Goal: Navigation & Orientation: Find specific page/section

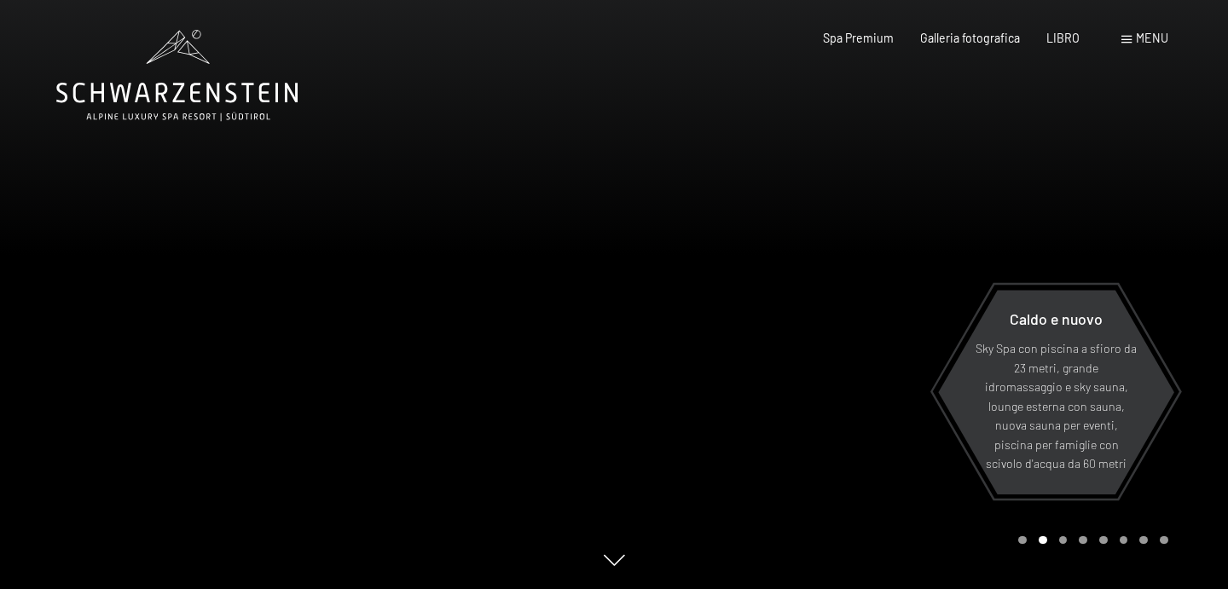
click at [1136, 185] on div at bounding box center [921, 294] width 614 height 589
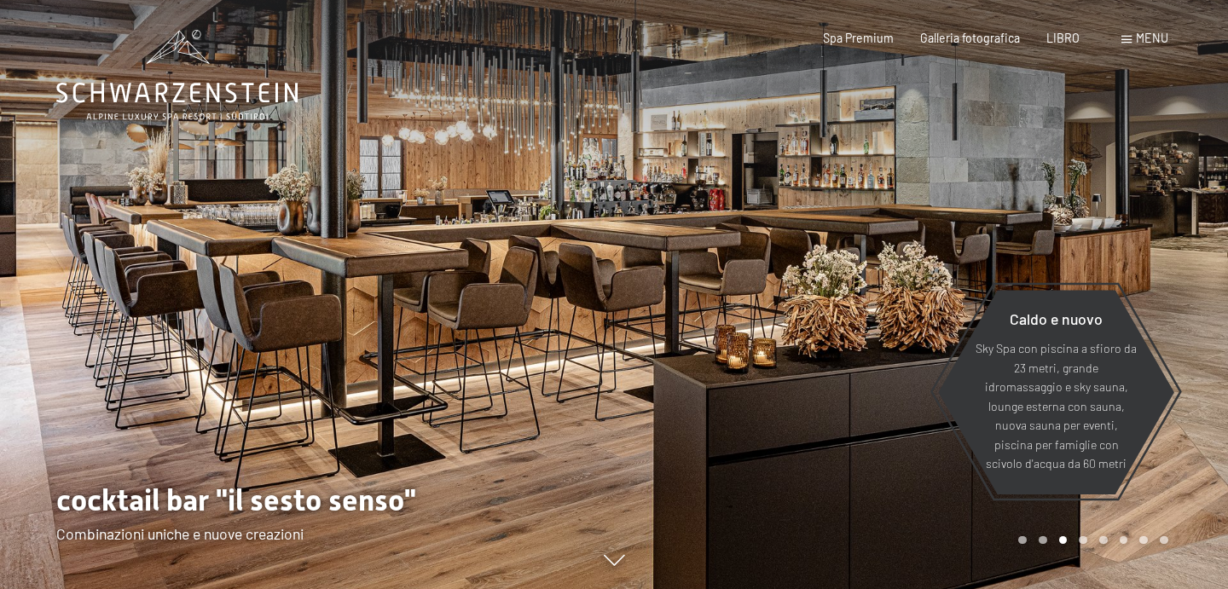
click at [1181, 223] on div at bounding box center [921, 294] width 614 height 589
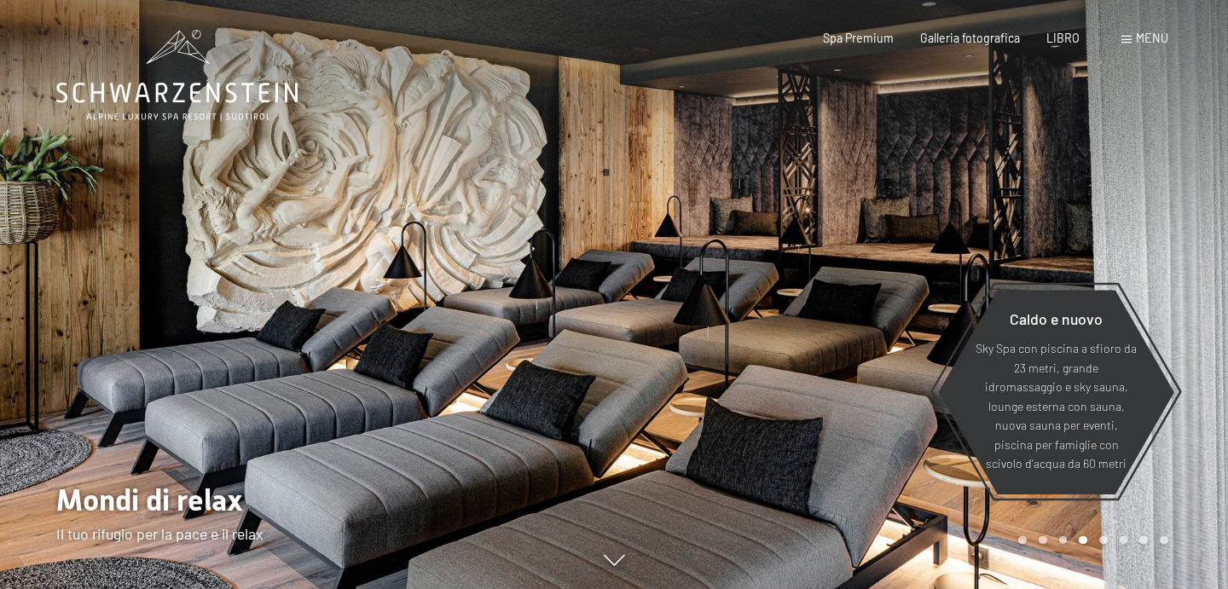
click at [1173, 225] on div at bounding box center [921, 294] width 614 height 589
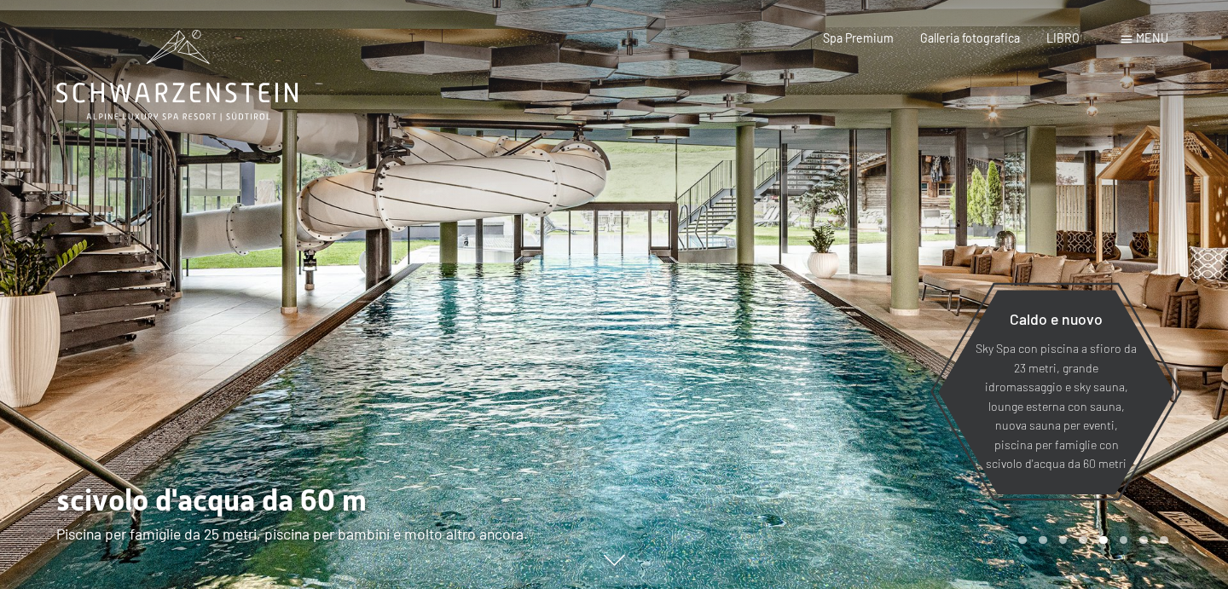
click at [1173, 225] on div at bounding box center [921, 294] width 614 height 589
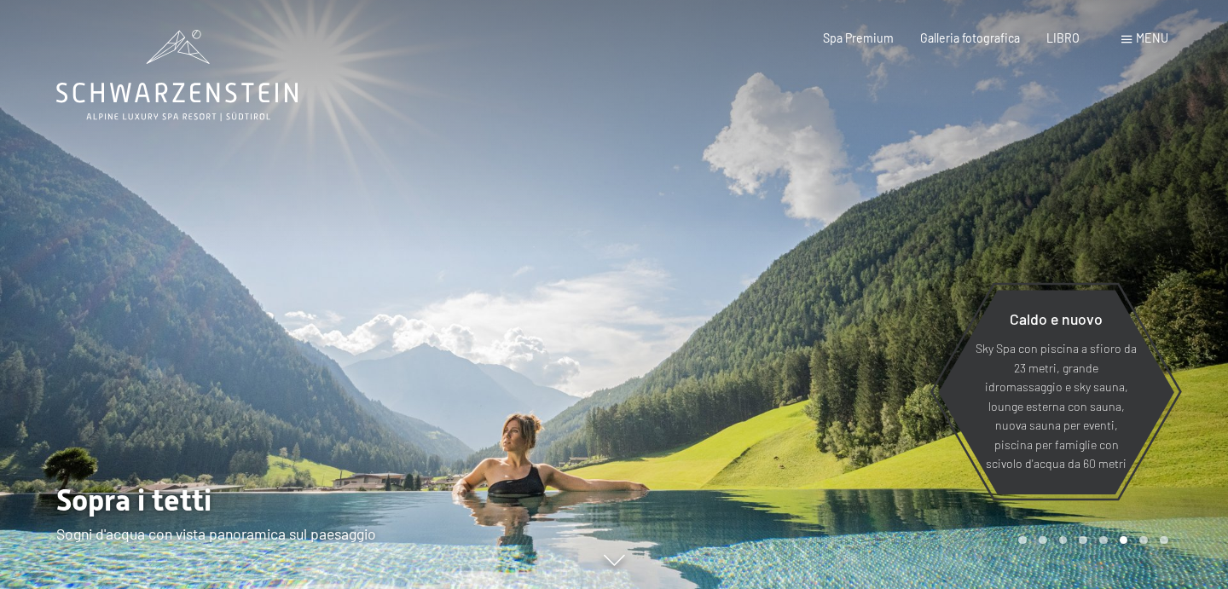
click at [1159, 252] on div at bounding box center [921, 294] width 614 height 589
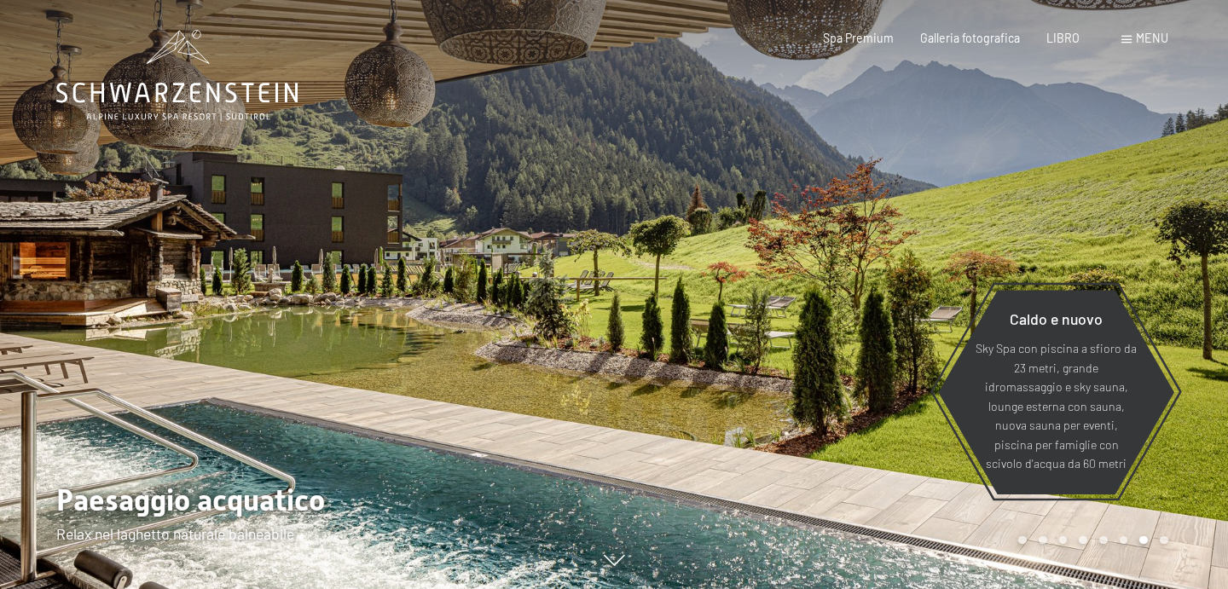
click at [65, 275] on div at bounding box center [307, 294] width 614 height 589
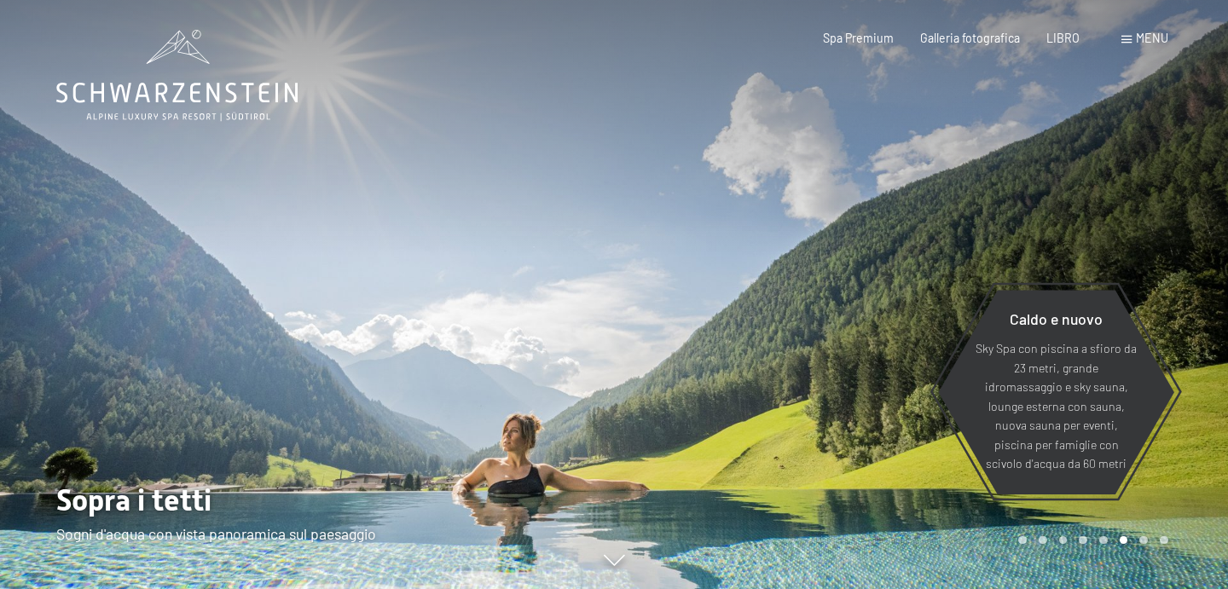
click at [73, 277] on div at bounding box center [307, 294] width 614 height 589
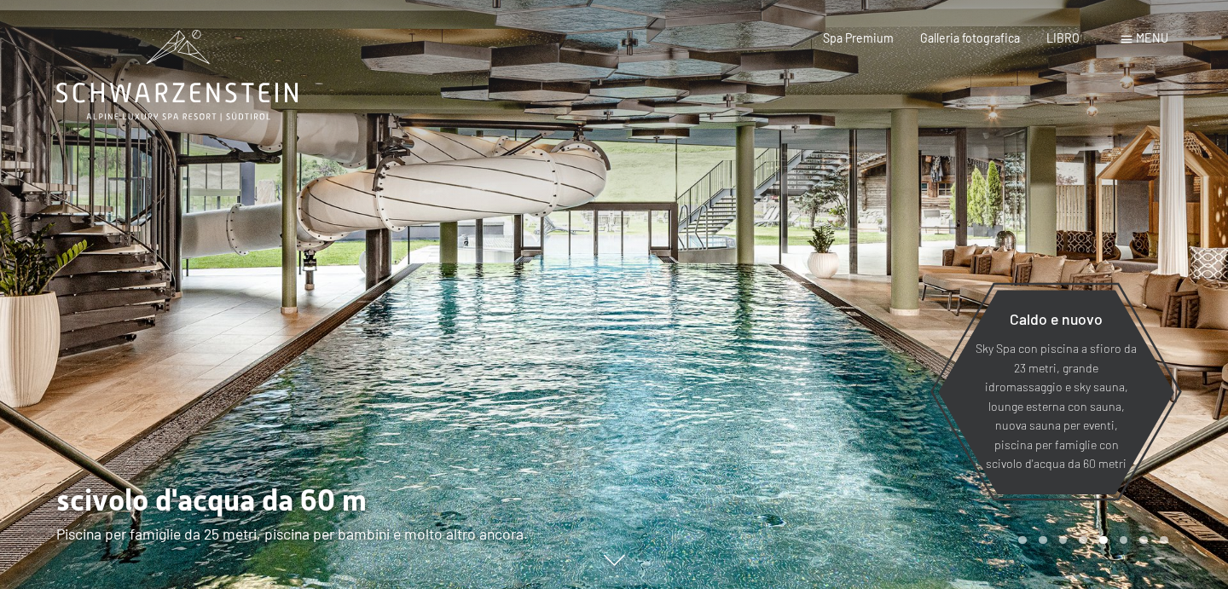
click at [73, 277] on div at bounding box center [307, 294] width 614 height 589
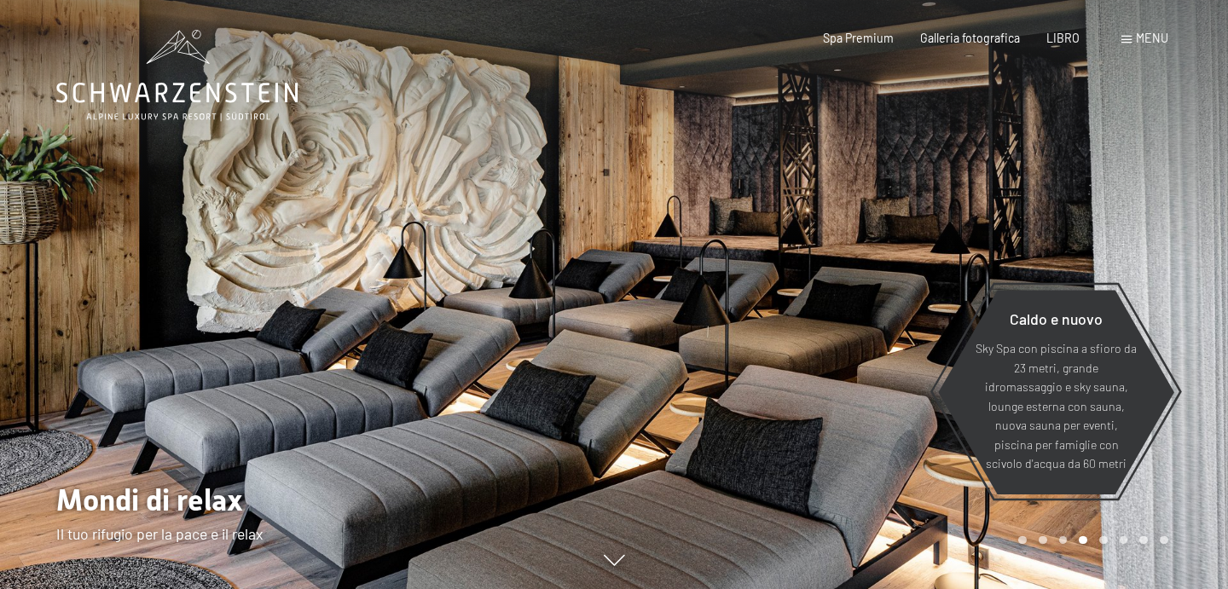
click at [1157, 264] on div at bounding box center [921, 294] width 614 height 589
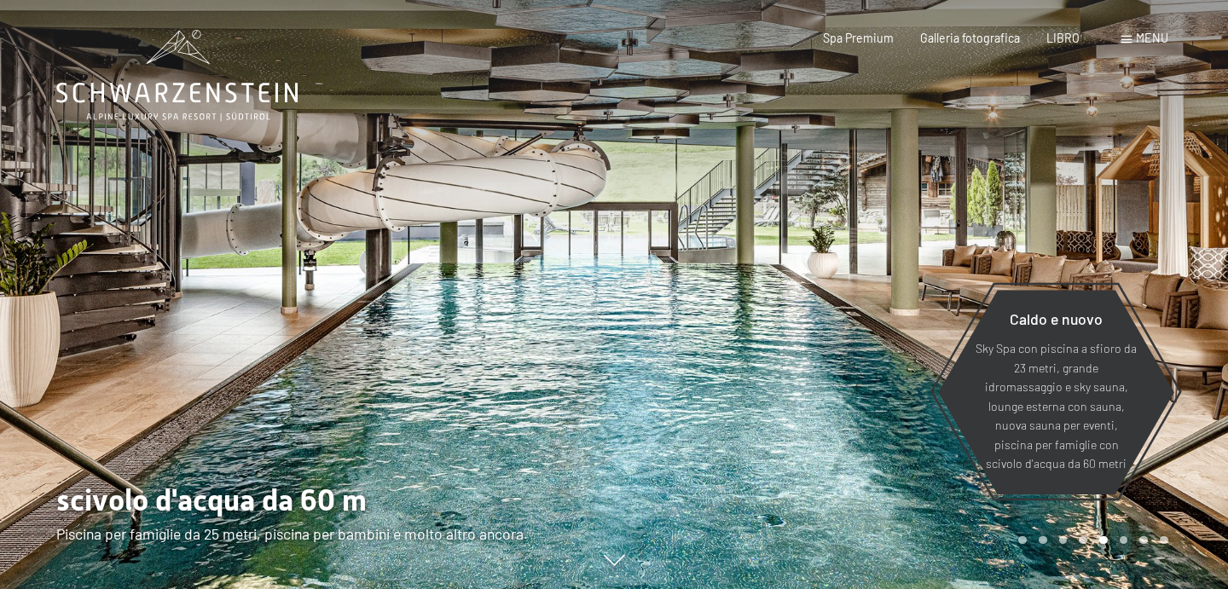
click at [1154, 272] on div at bounding box center [921, 294] width 614 height 589
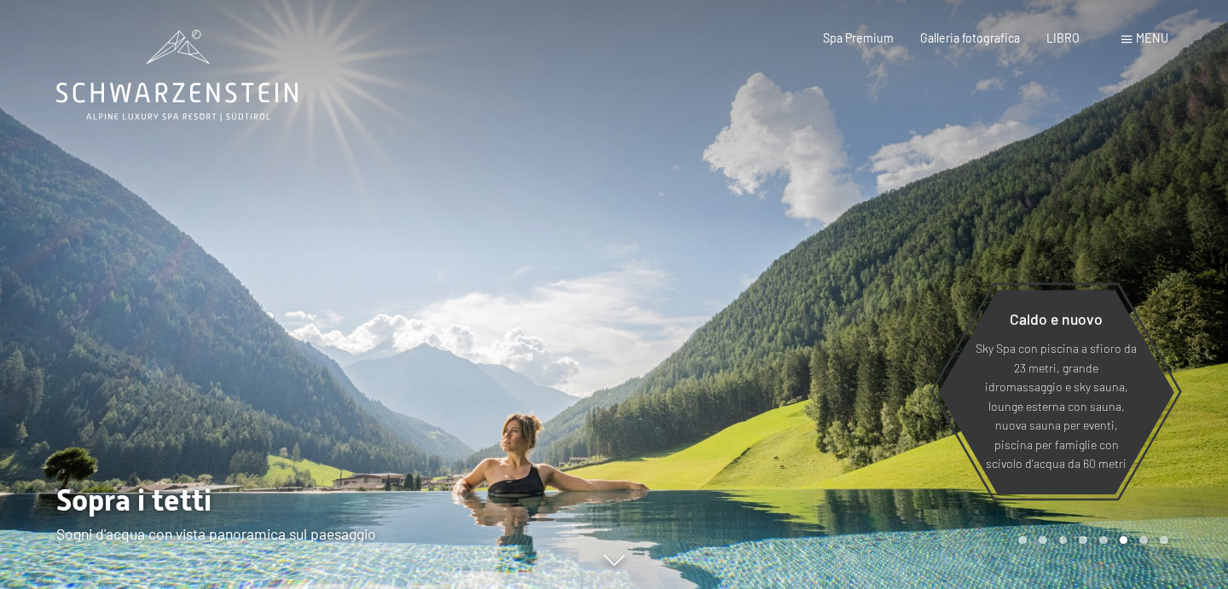
click at [1154, 272] on div at bounding box center [921, 294] width 614 height 589
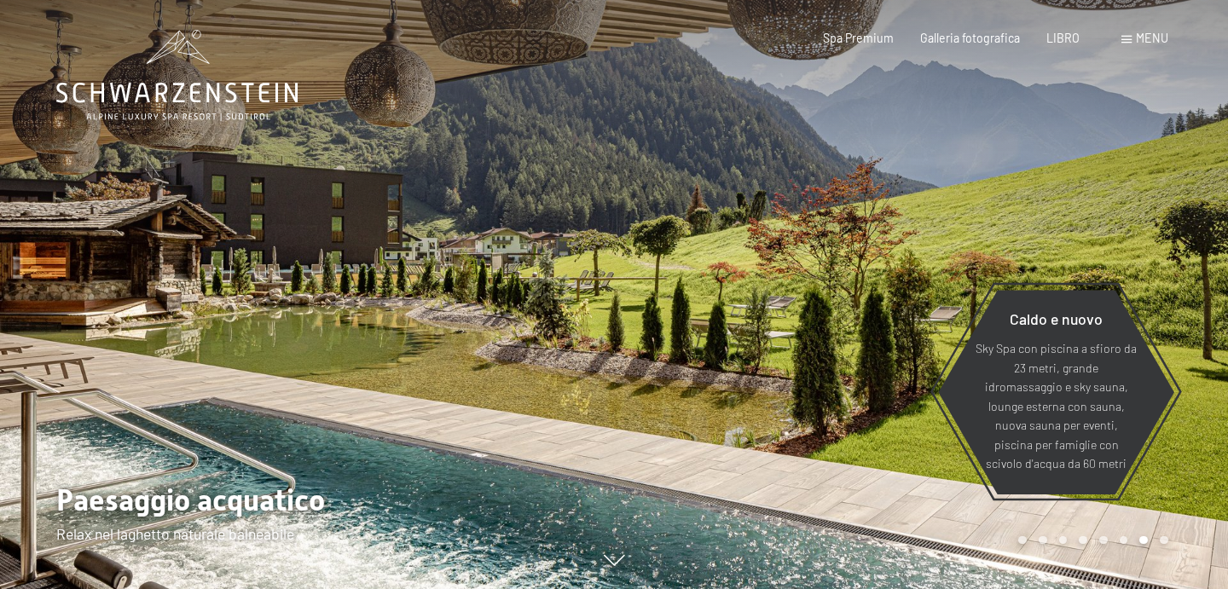
click at [1153, 271] on div at bounding box center [921, 294] width 614 height 589
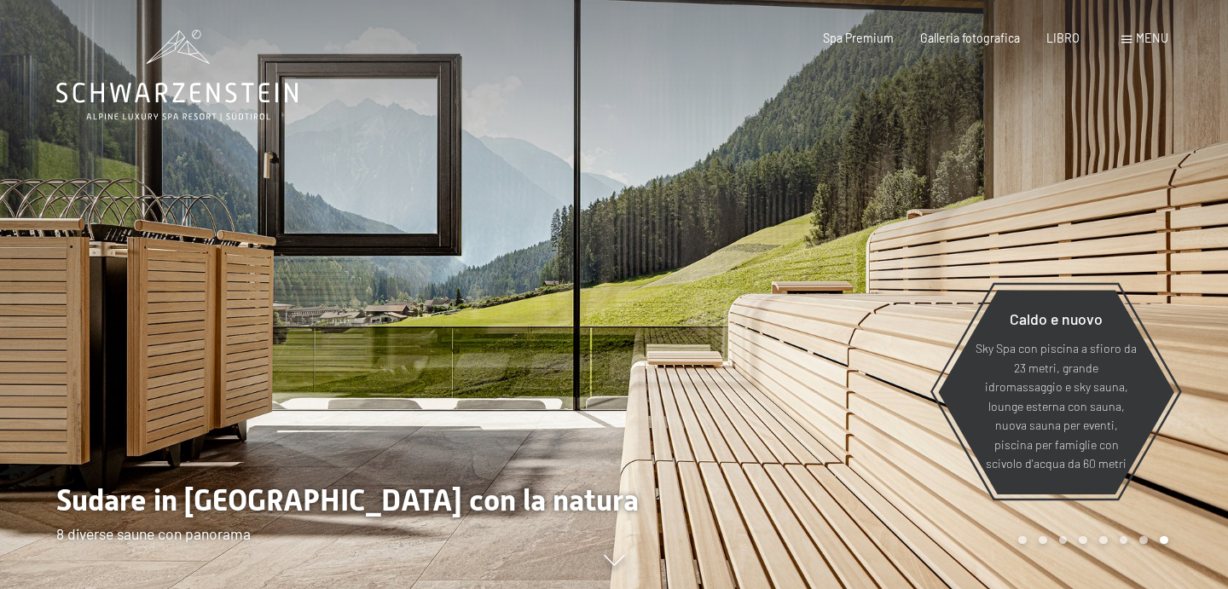
click at [1152, 271] on div at bounding box center [921, 294] width 614 height 589
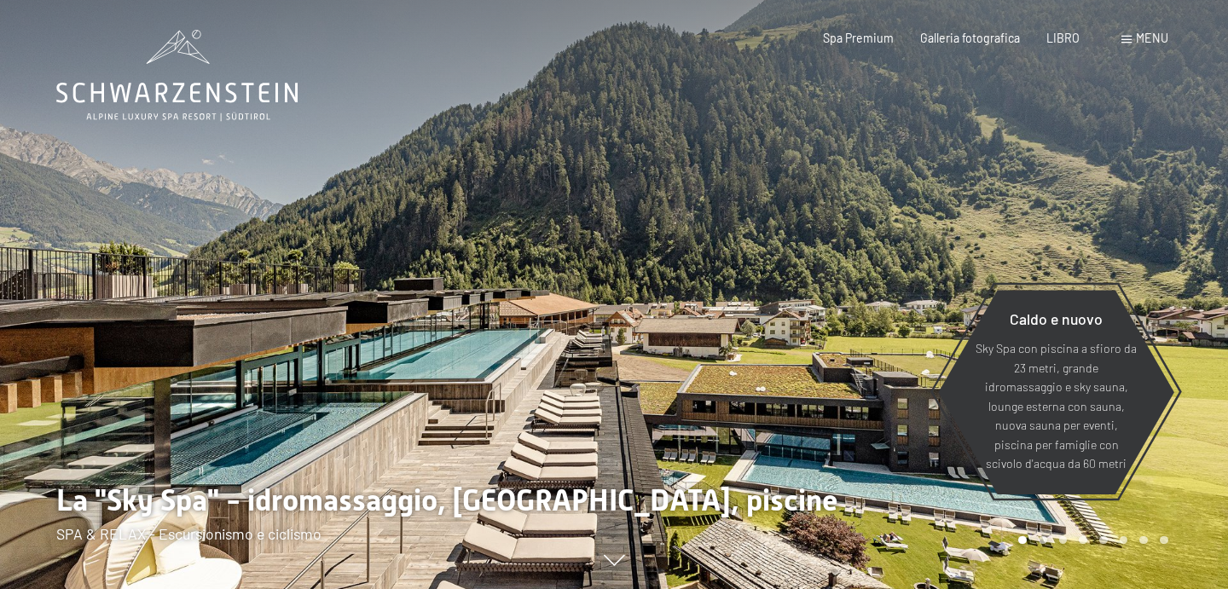
click at [40, 248] on div at bounding box center [307, 294] width 614 height 589
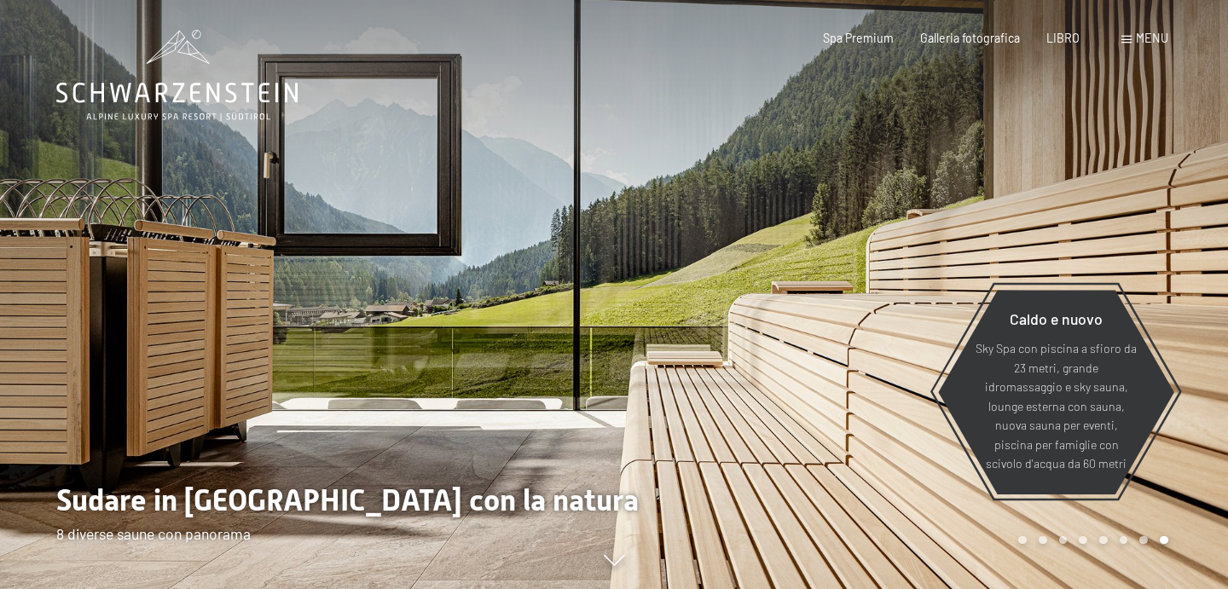
click at [1132, 217] on div at bounding box center [921, 294] width 614 height 589
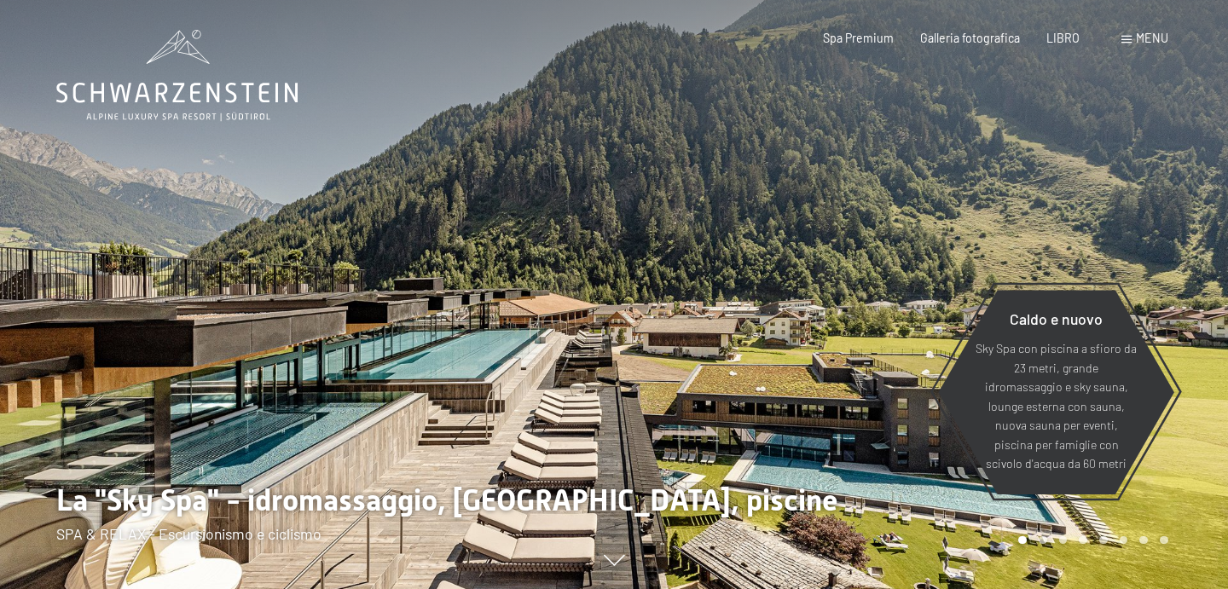
click at [1150, 190] on div at bounding box center [921, 294] width 614 height 589
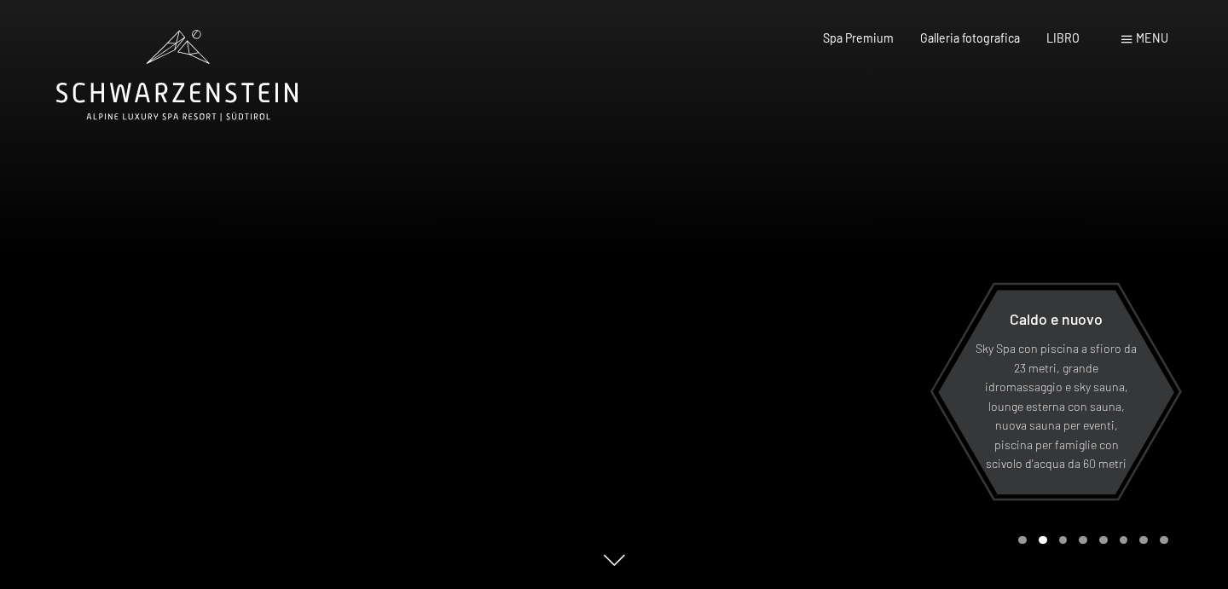
click at [1150, 190] on div at bounding box center [921, 294] width 614 height 589
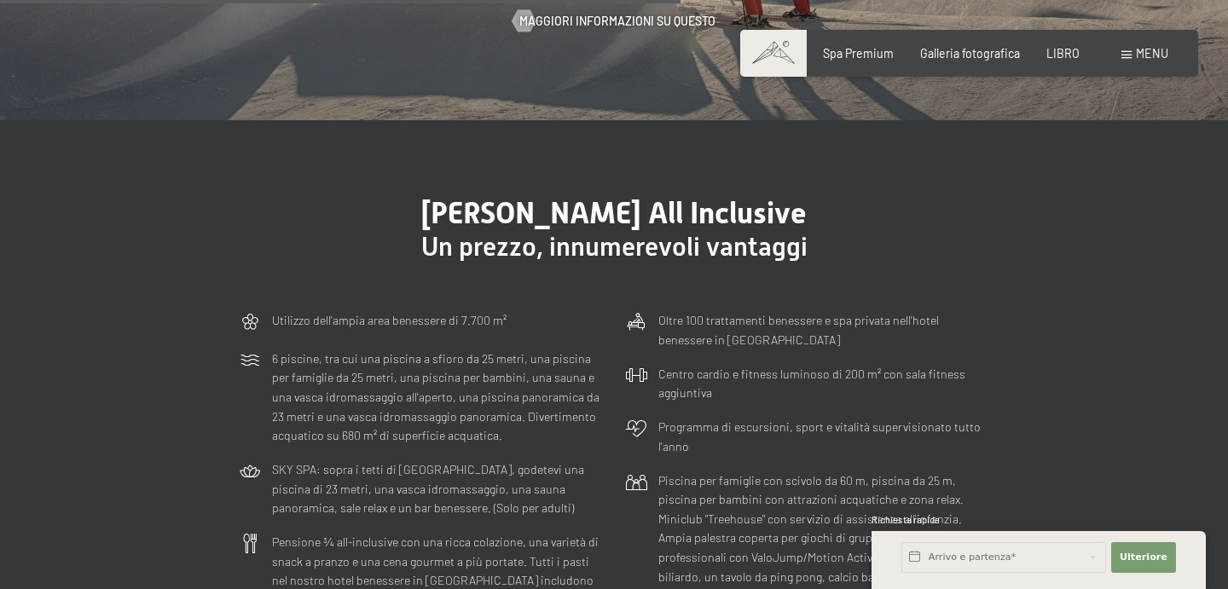
scroll to position [3908, 0]
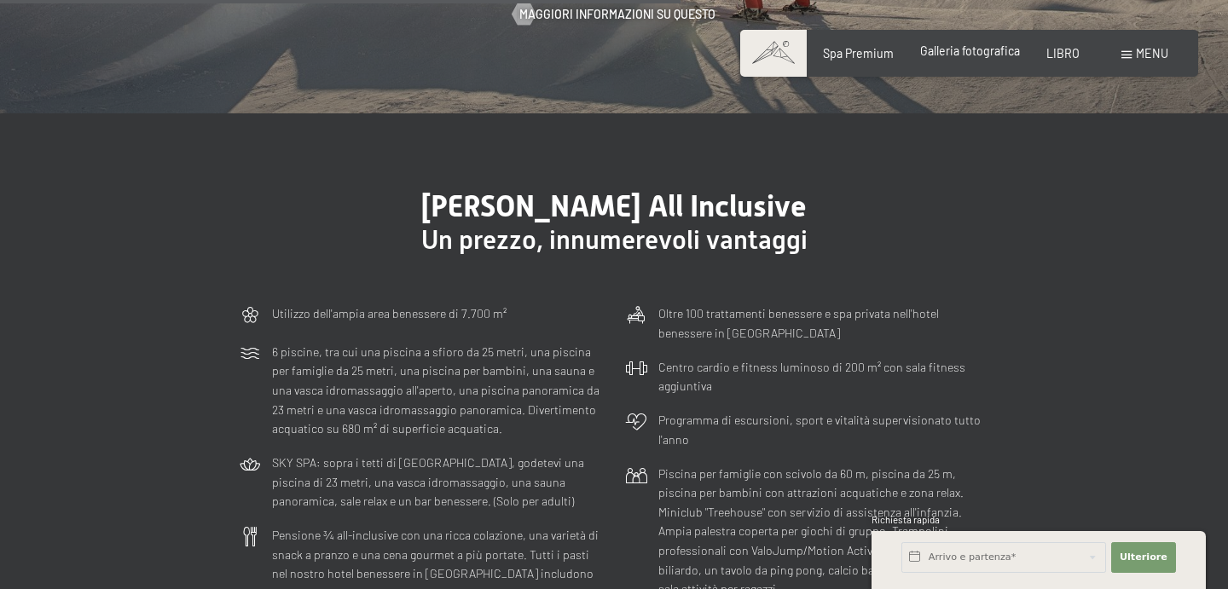
click at [970, 55] on font "Galleria fotografica" at bounding box center [970, 50] width 100 height 14
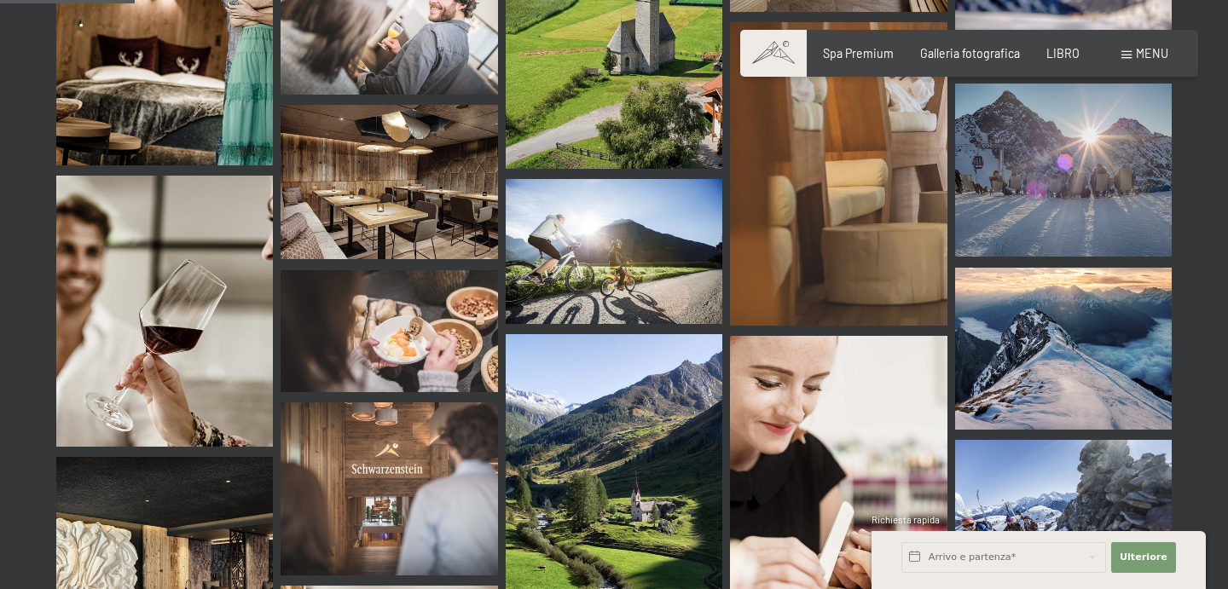
scroll to position [1957, 0]
